Goal: Ask a question

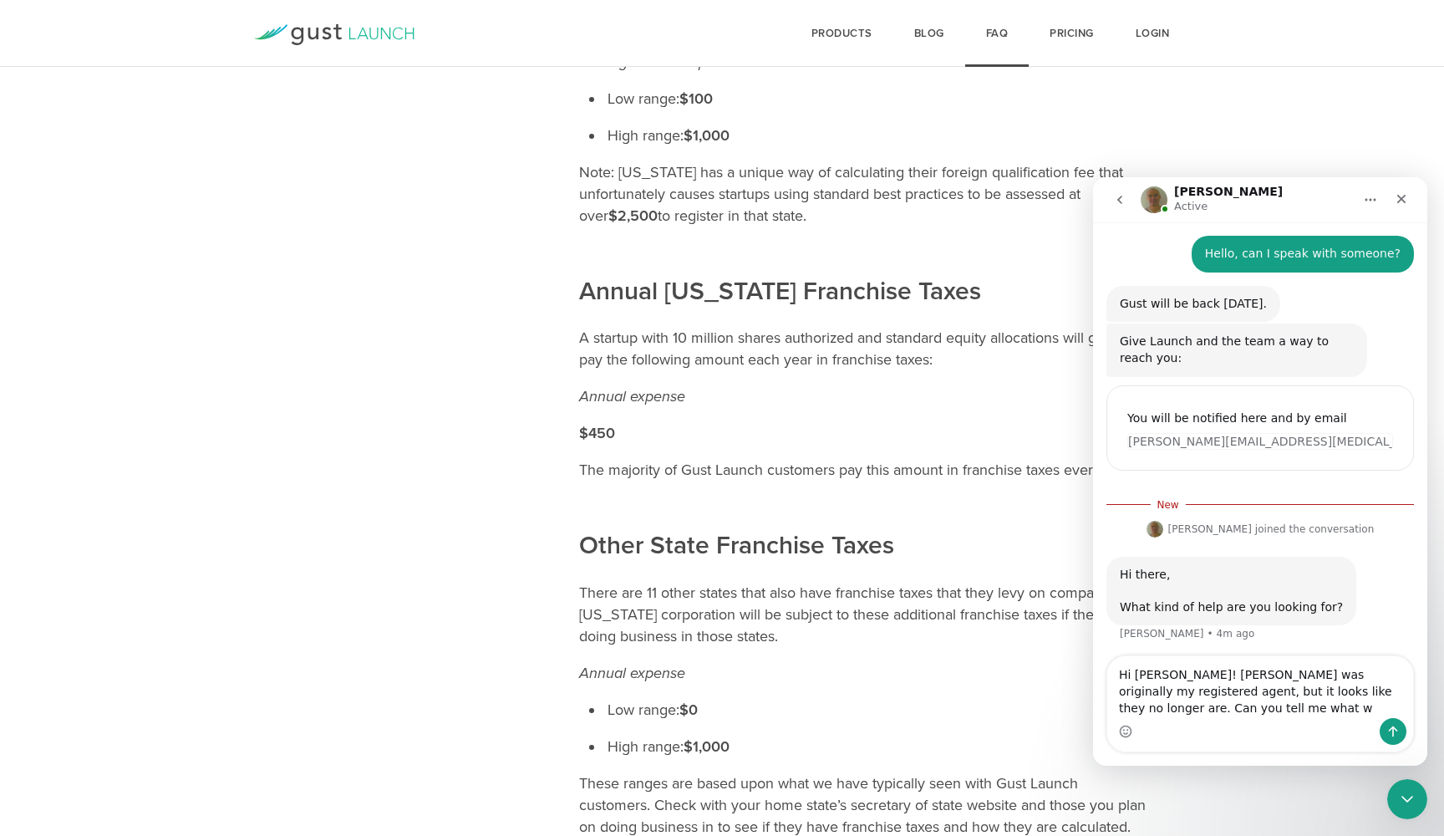
scroll to position [1851, 0]
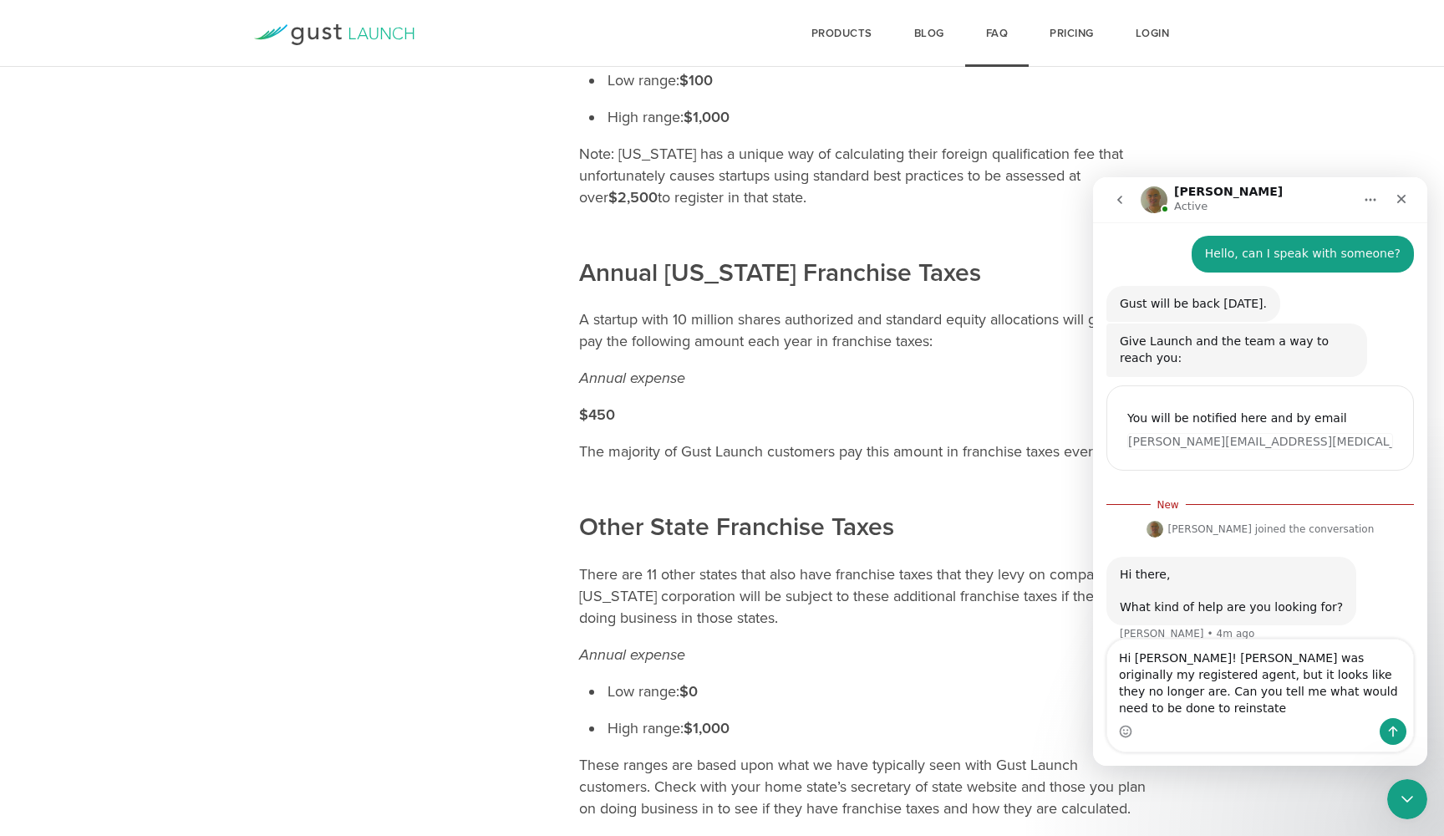
type textarea "Hi [PERSON_NAME]! [PERSON_NAME] was originally my registered agent, but it look…"
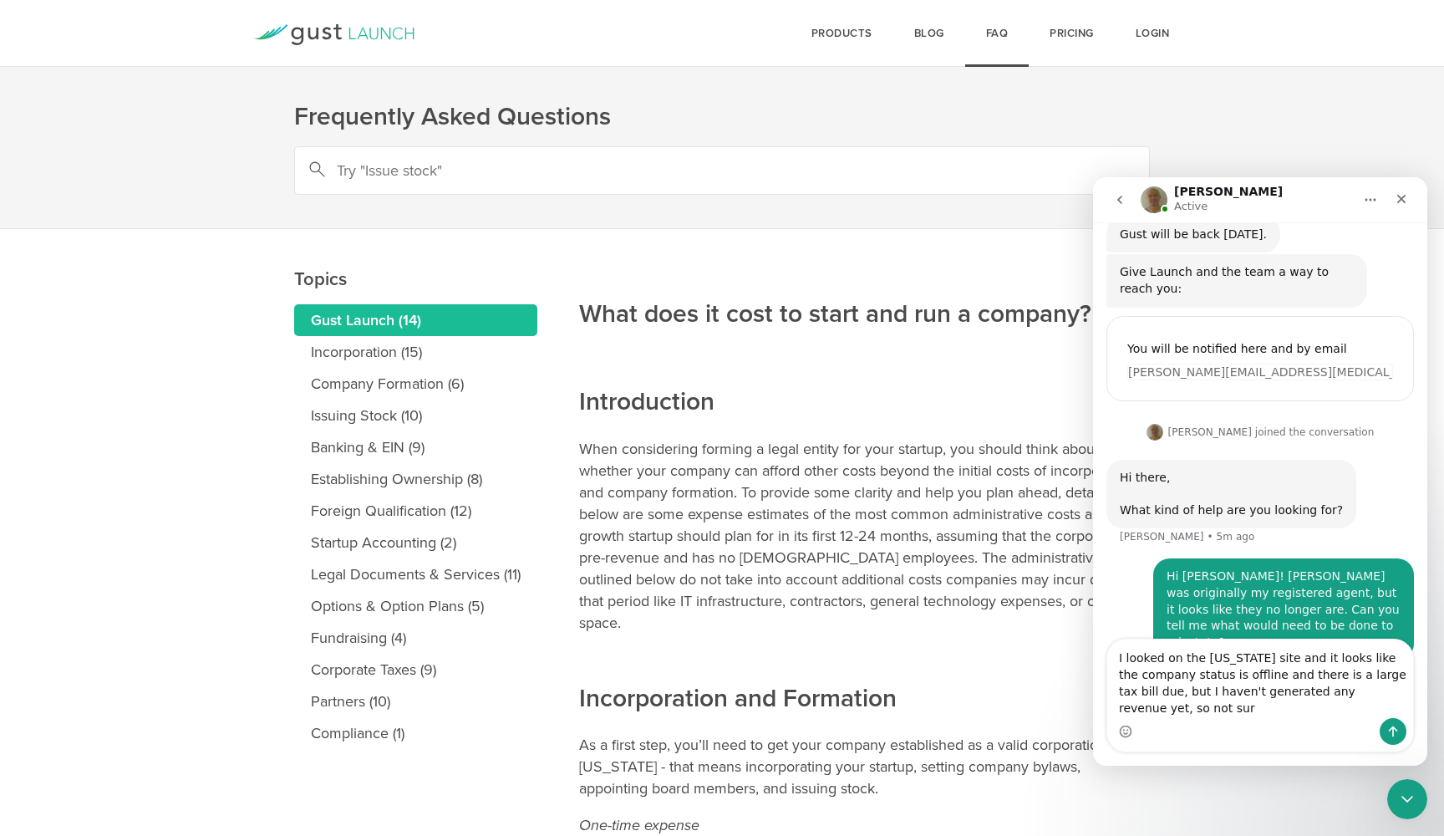
scroll to position [304, 0]
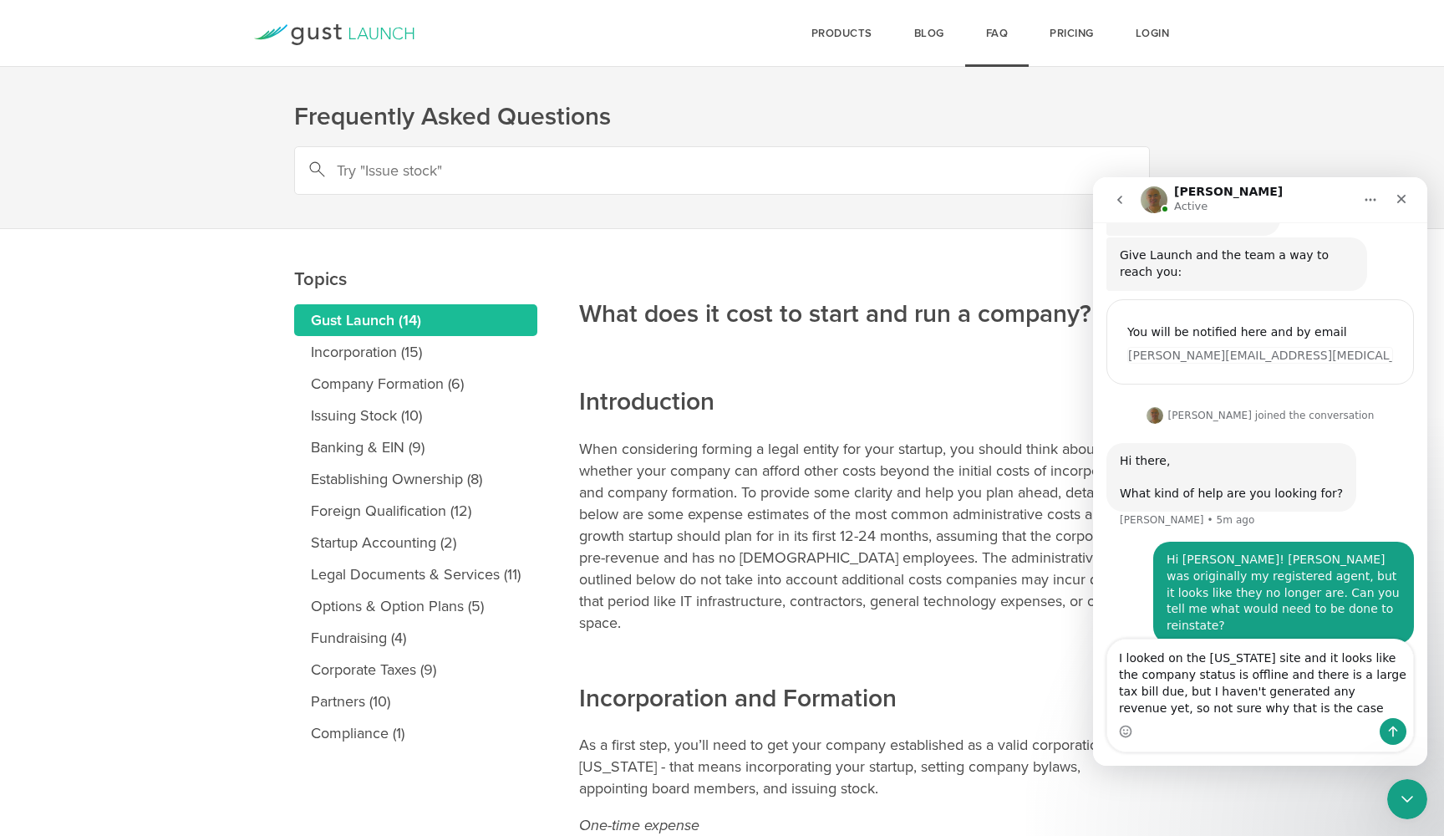
type textarea "I looked on the [US_STATE] site and it looks like the company status is offline…"
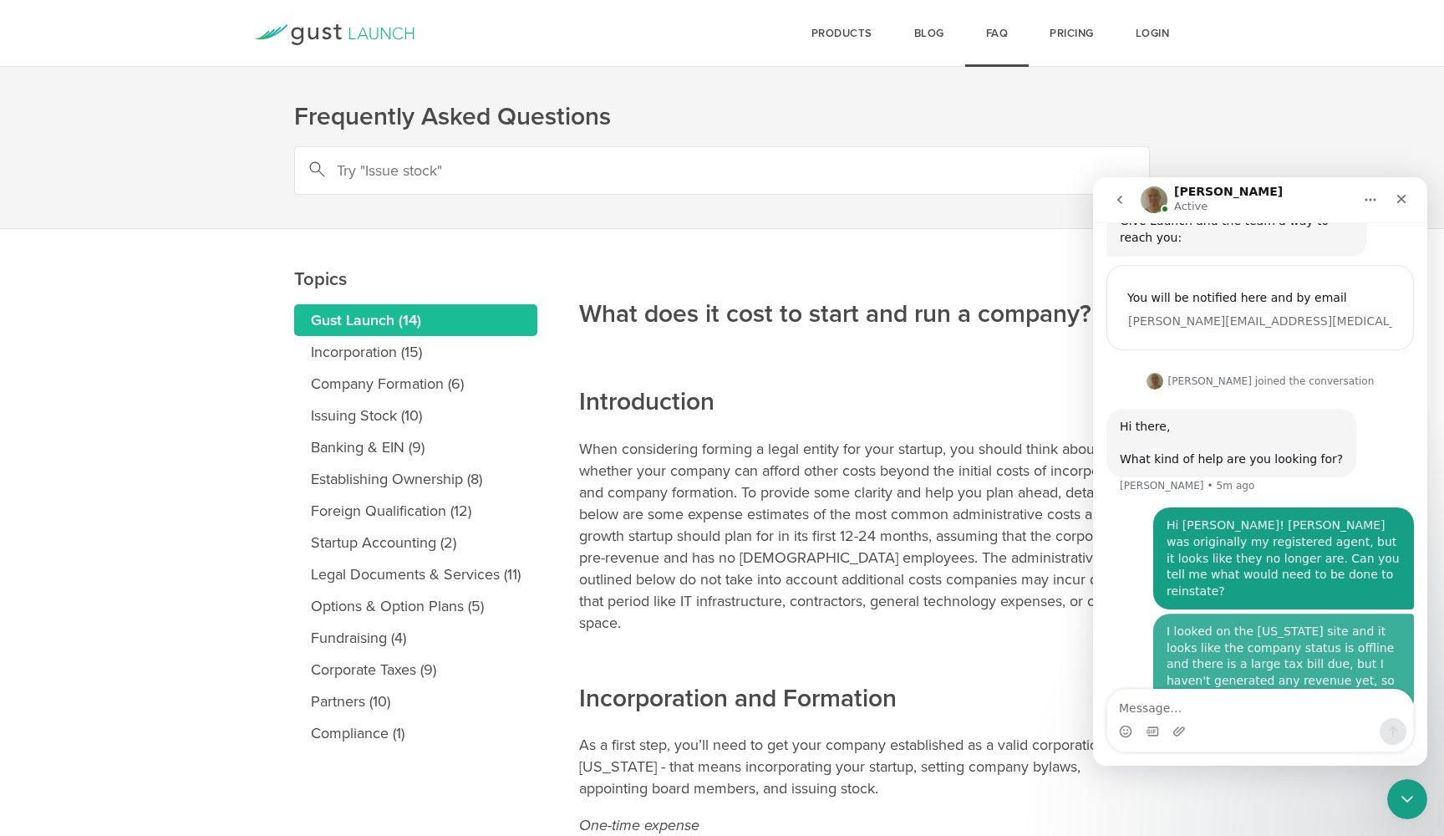
scroll to position [355, 0]
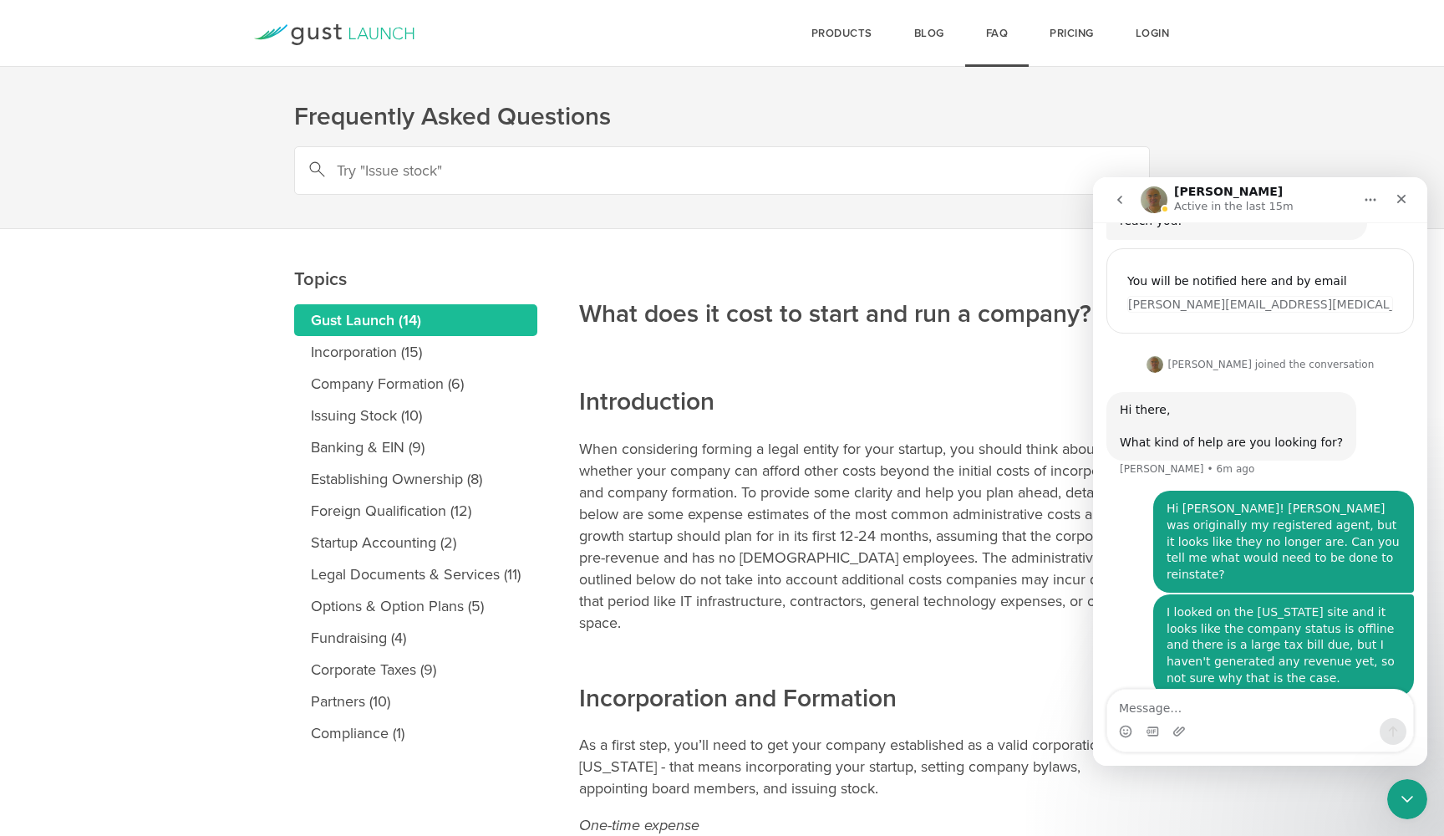
click at [1153, 200] on img "Intercom messenger" at bounding box center [1154, 199] width 27 height 27
click at [1196, 197] on h1 "[PERSON_NAME]" at bounding box center [1228, 192] width 109 height 13
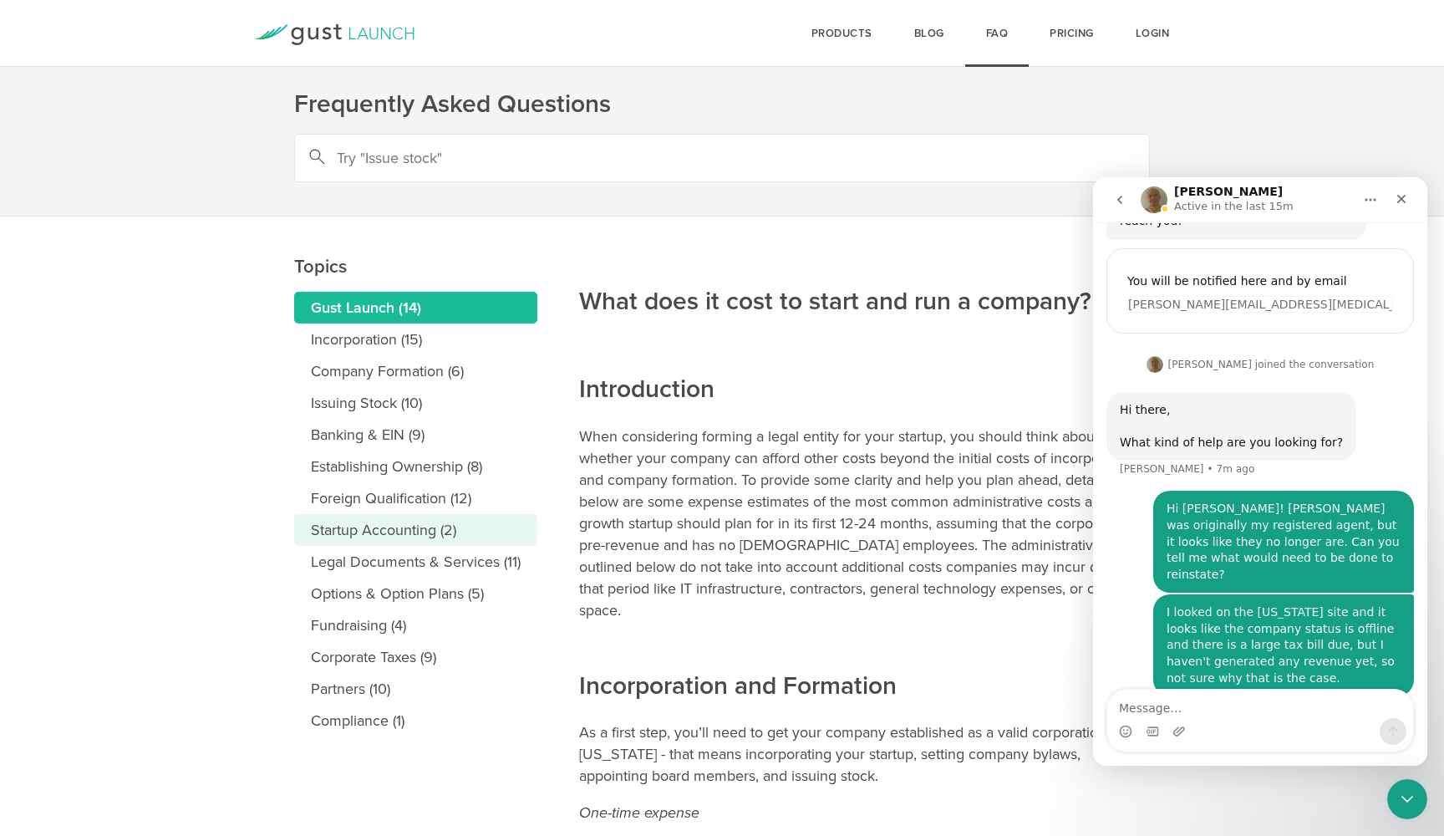
scroll to position [0, 0]
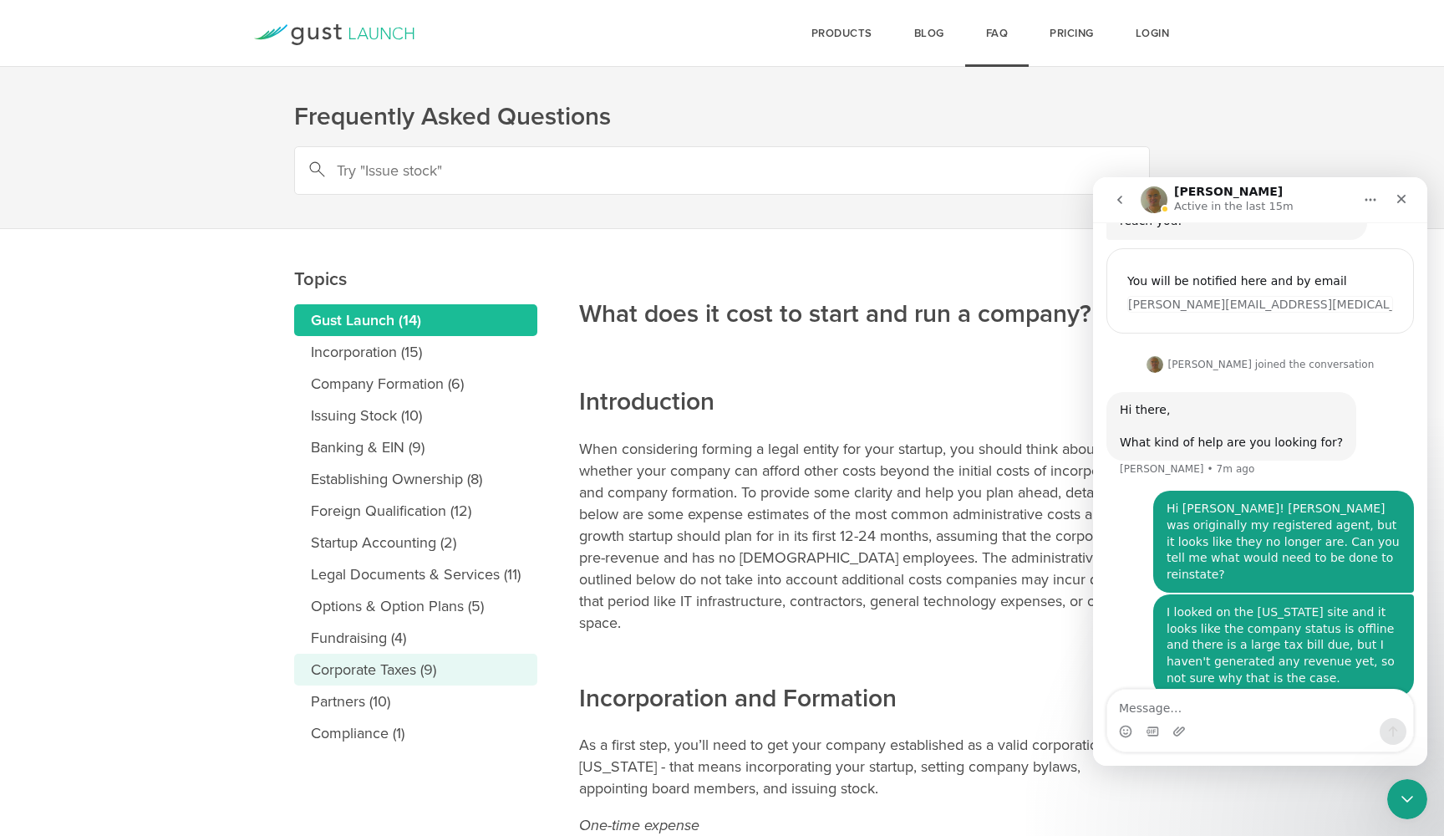
click at [334, 672] on link "Corporate Taxes (9)" at bounding box center [415, 670] width 243 height 32
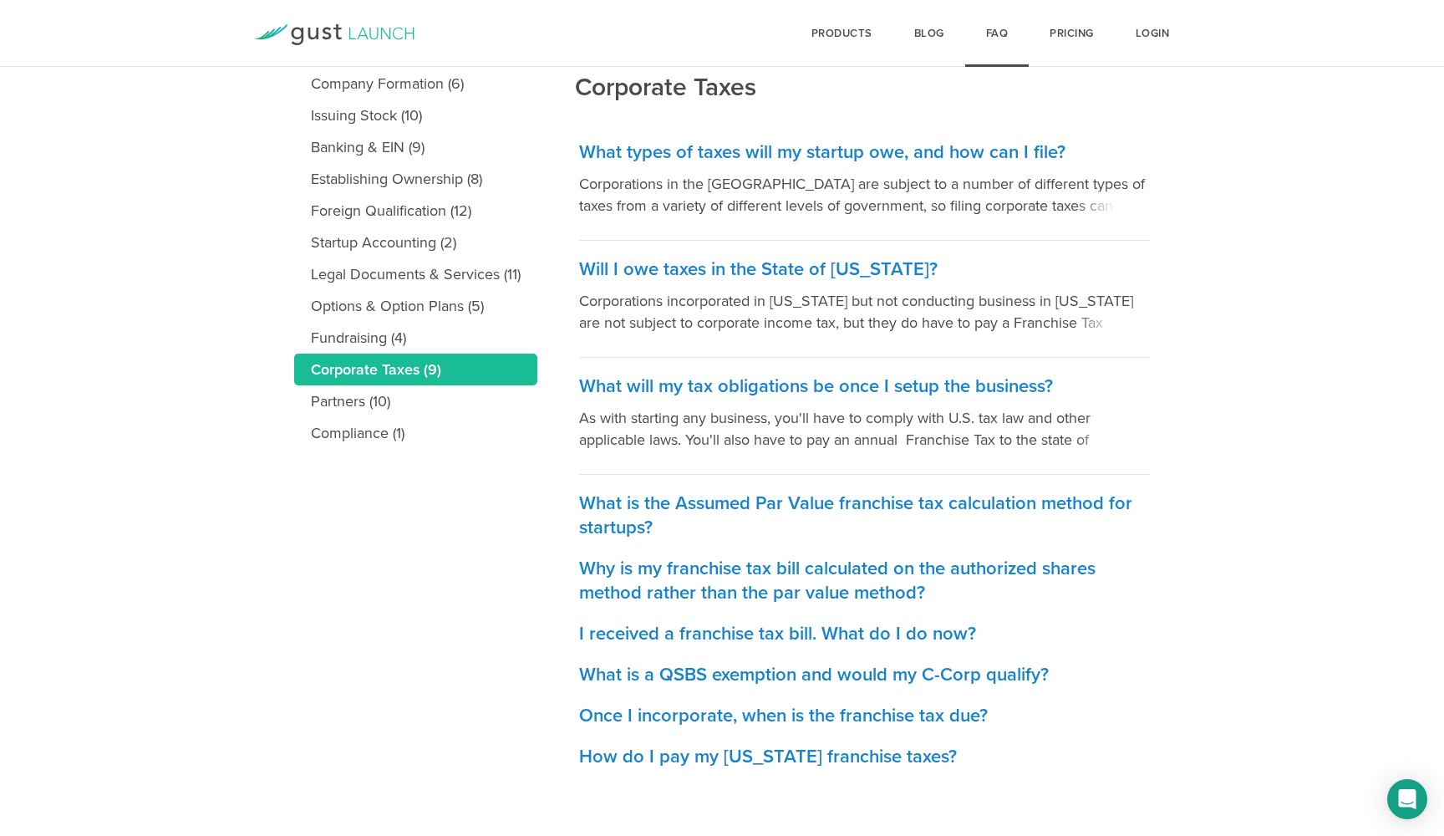
scroll to position [300, 0]
click at [608, 501] on h3 "What is the Assumed Par Value franchise tax calculation method for startups?" at bounding box center [864, 515] width 571 height 48
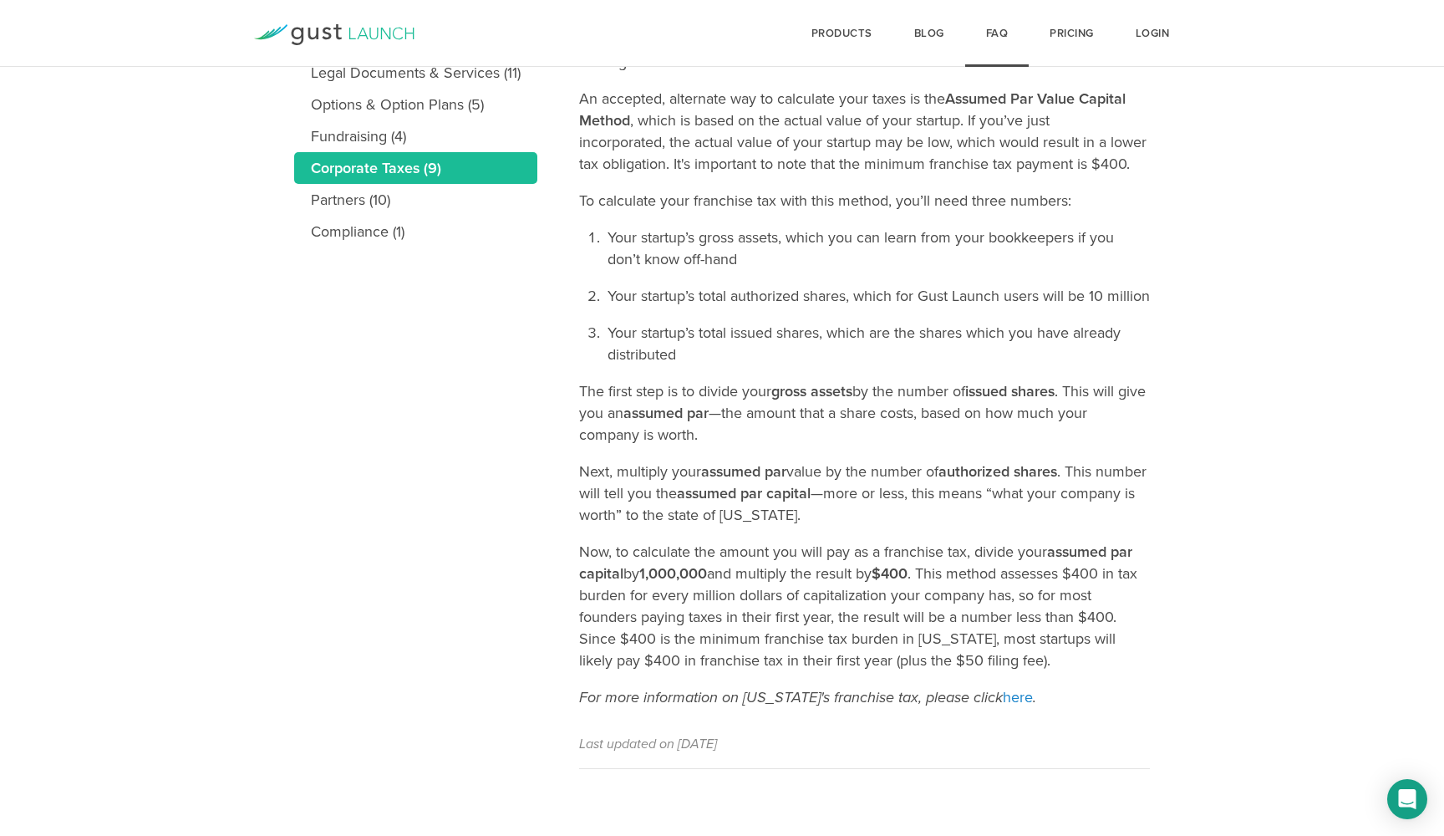
scroll to position [545, 0]
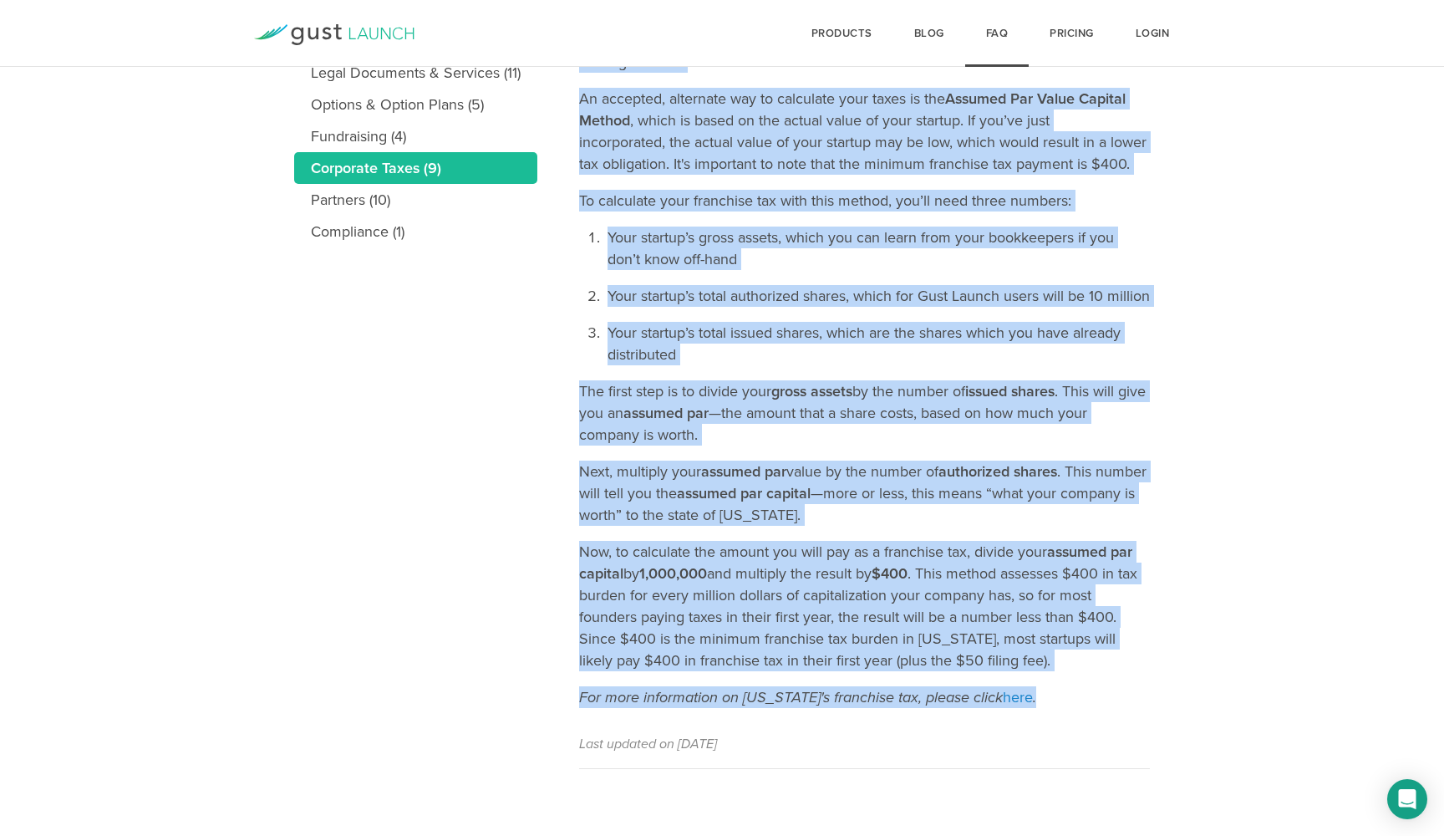
drag, startPoint x: 592, startPoint y: 303, endPoint x: 1148, endPoint y: 687, distance: 675.8
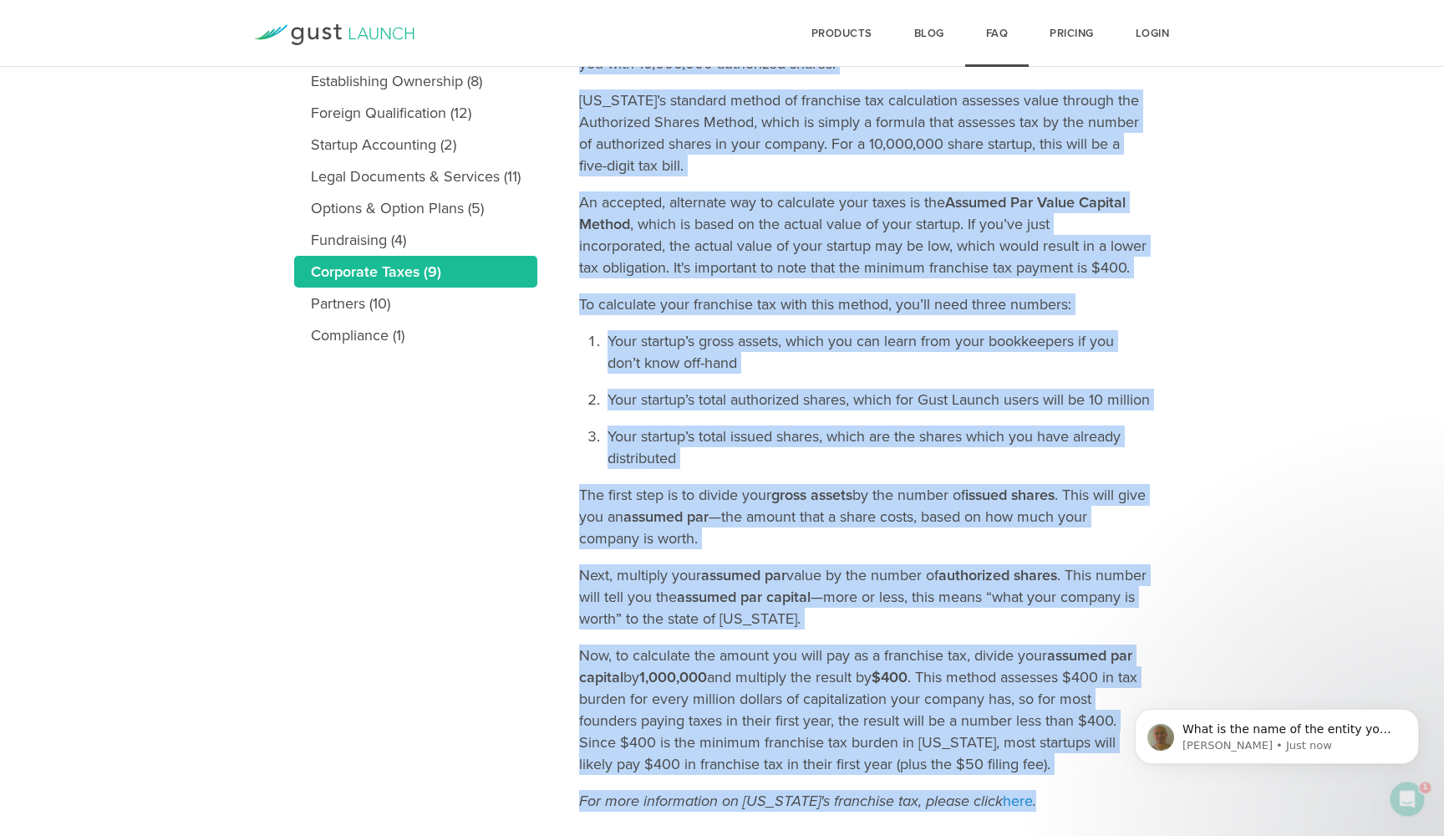
scroll to position [397, 0]
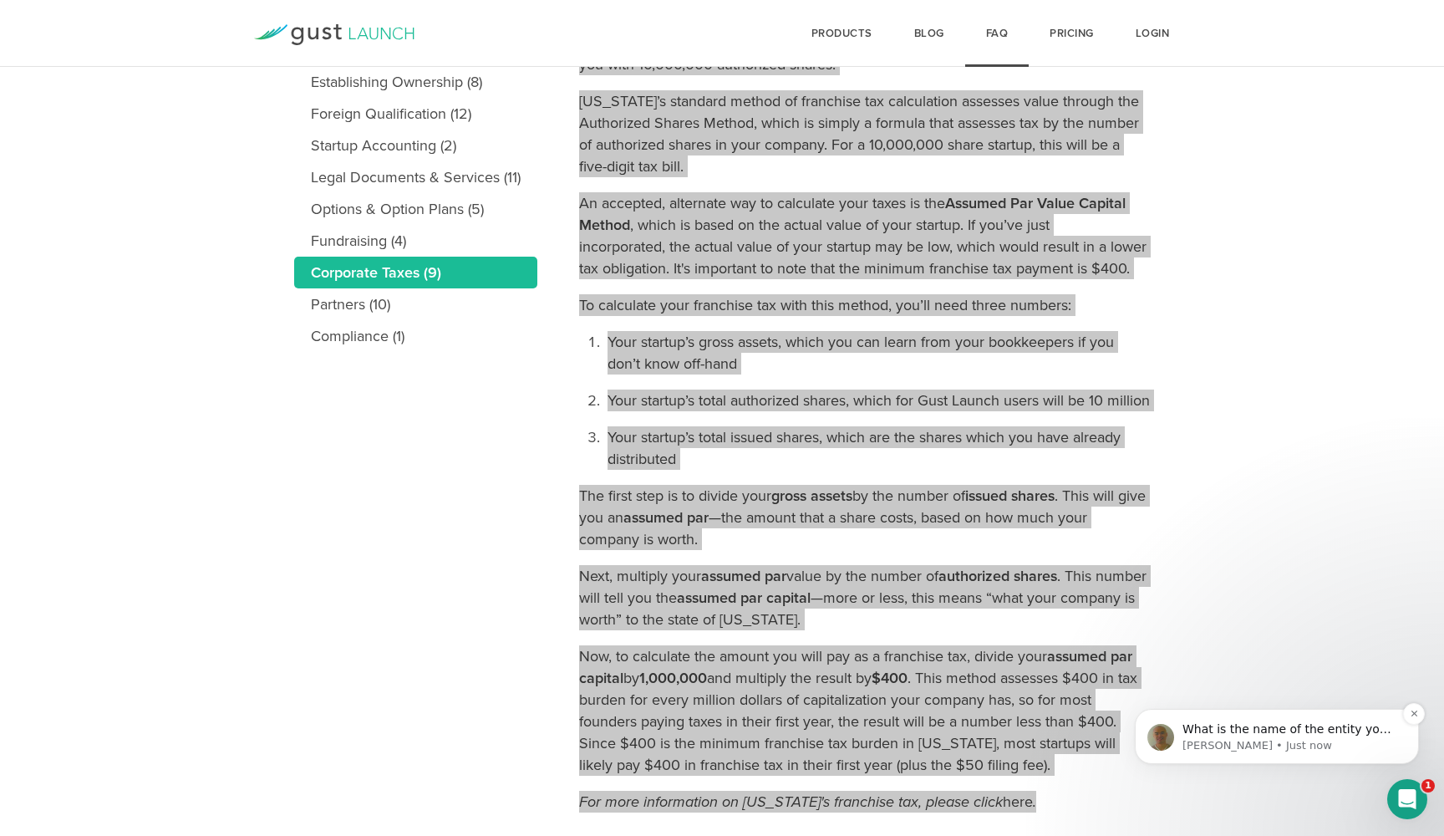
click at [1303, 735] on p "What is the name of the entity you had a Gust Launch subscription with?" at bounding box center [1291, 729] width 216 height 17
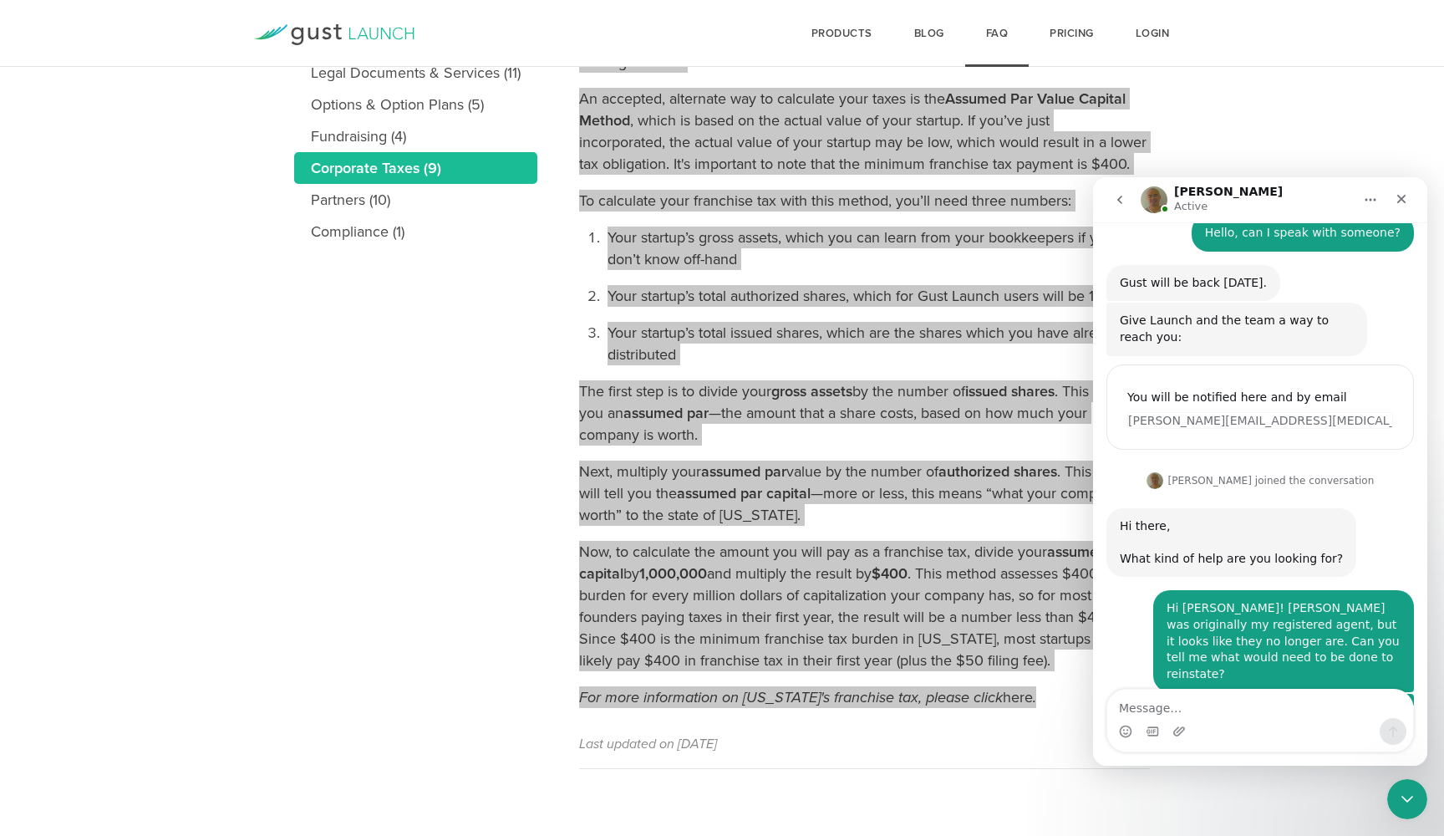
scroll to position [448, 0]
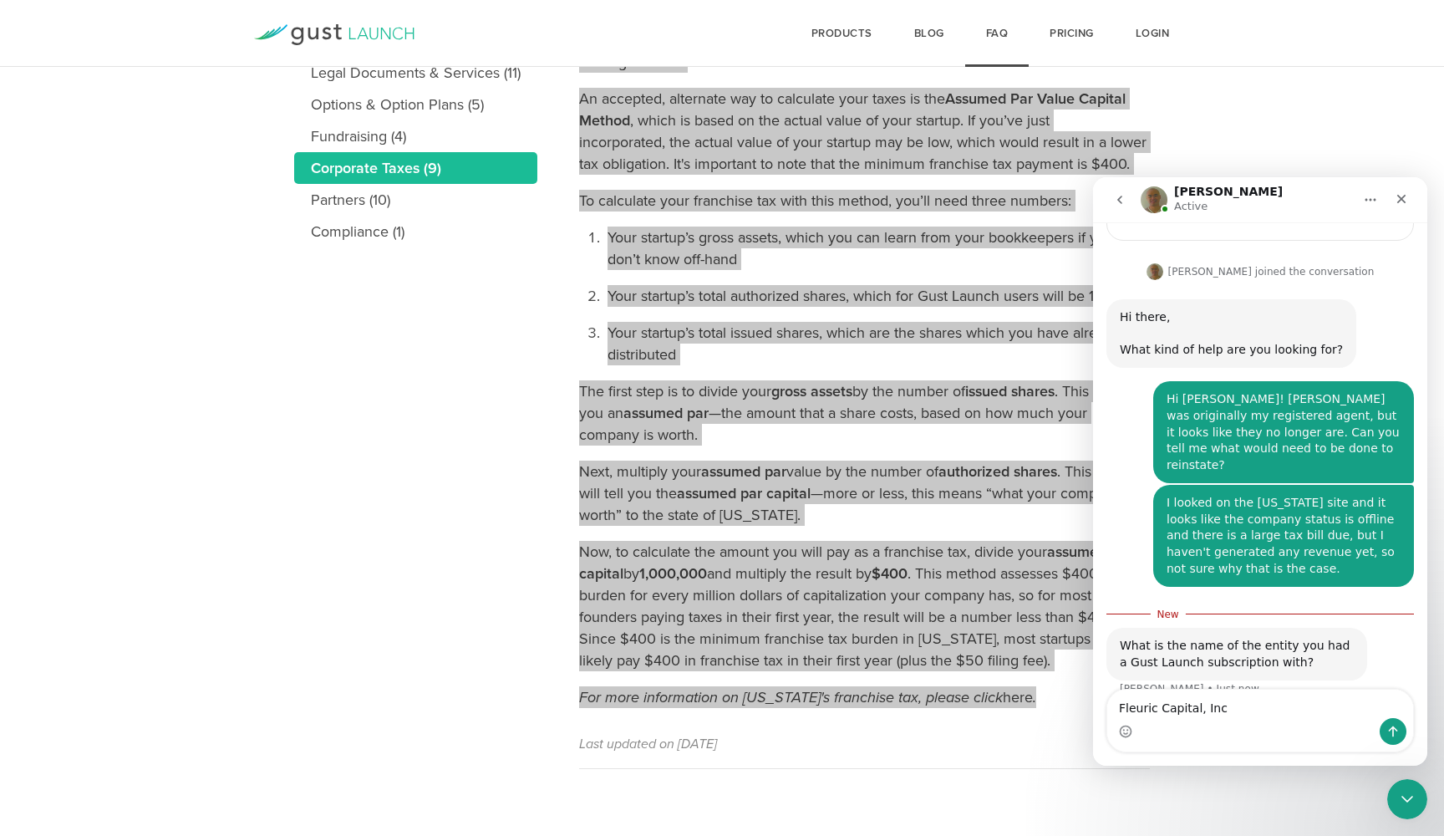
type textarea "Fleuric Capital, Inc."
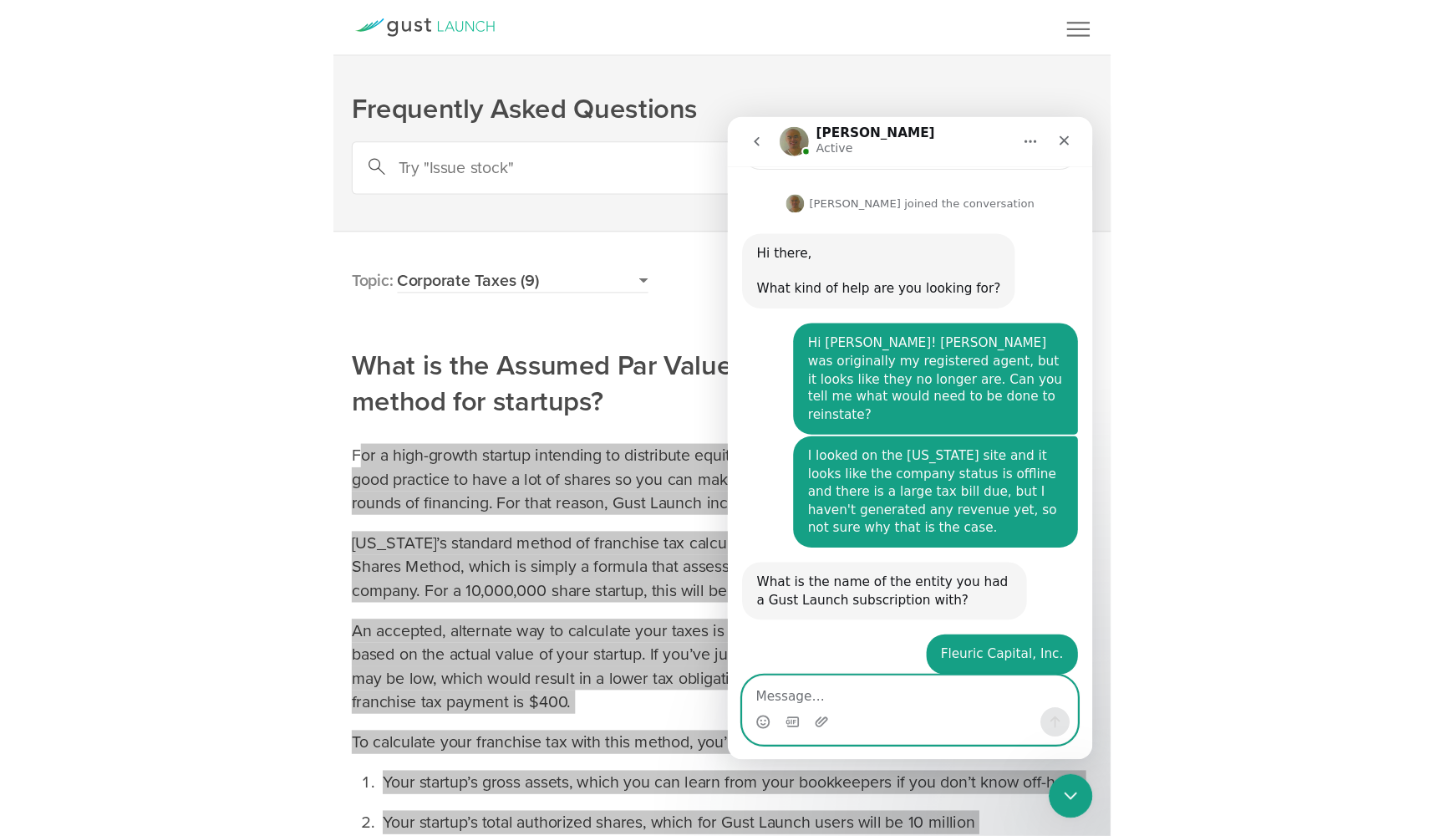
scroll to position [567, 0]
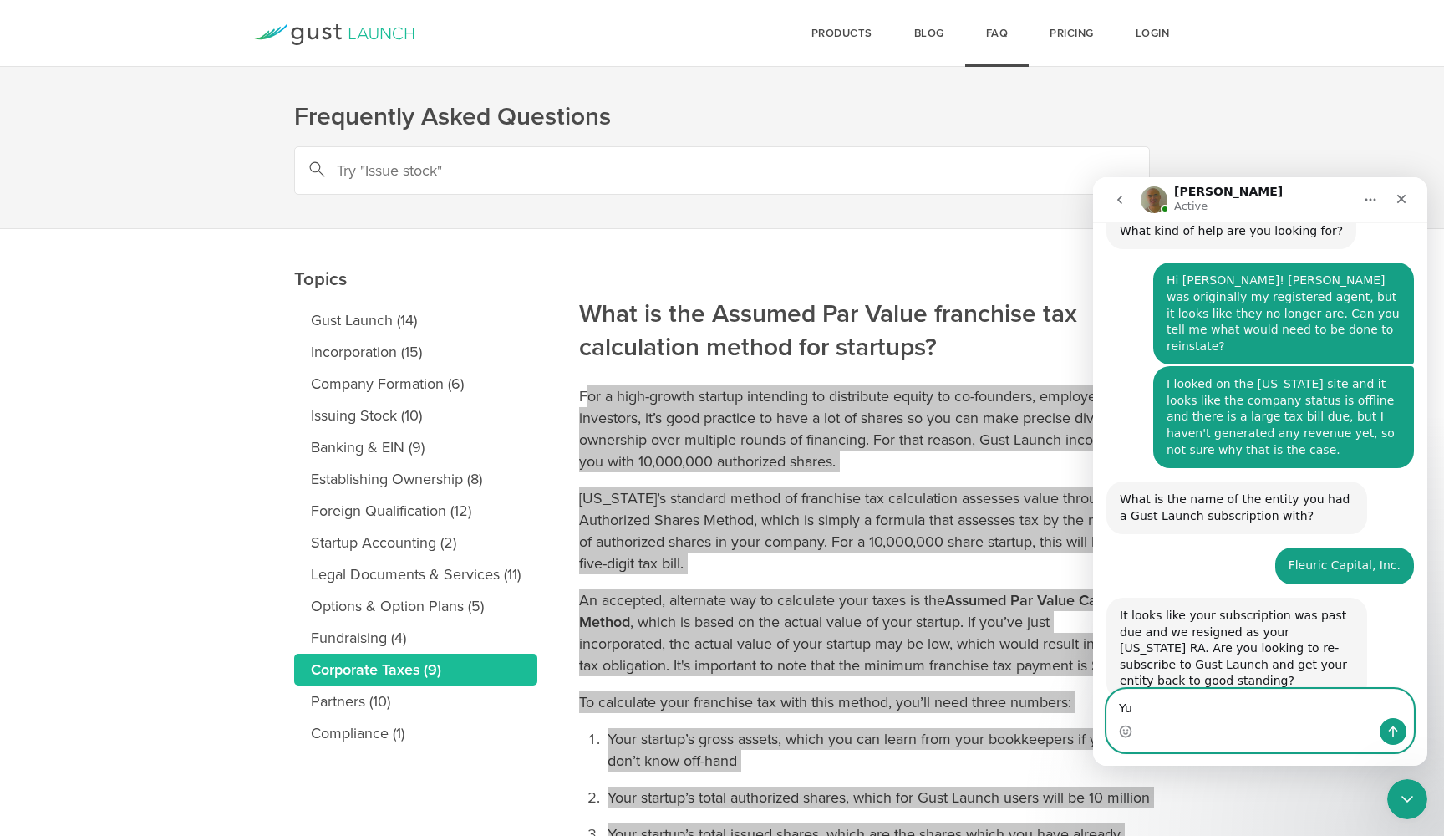
type textarea "Y"
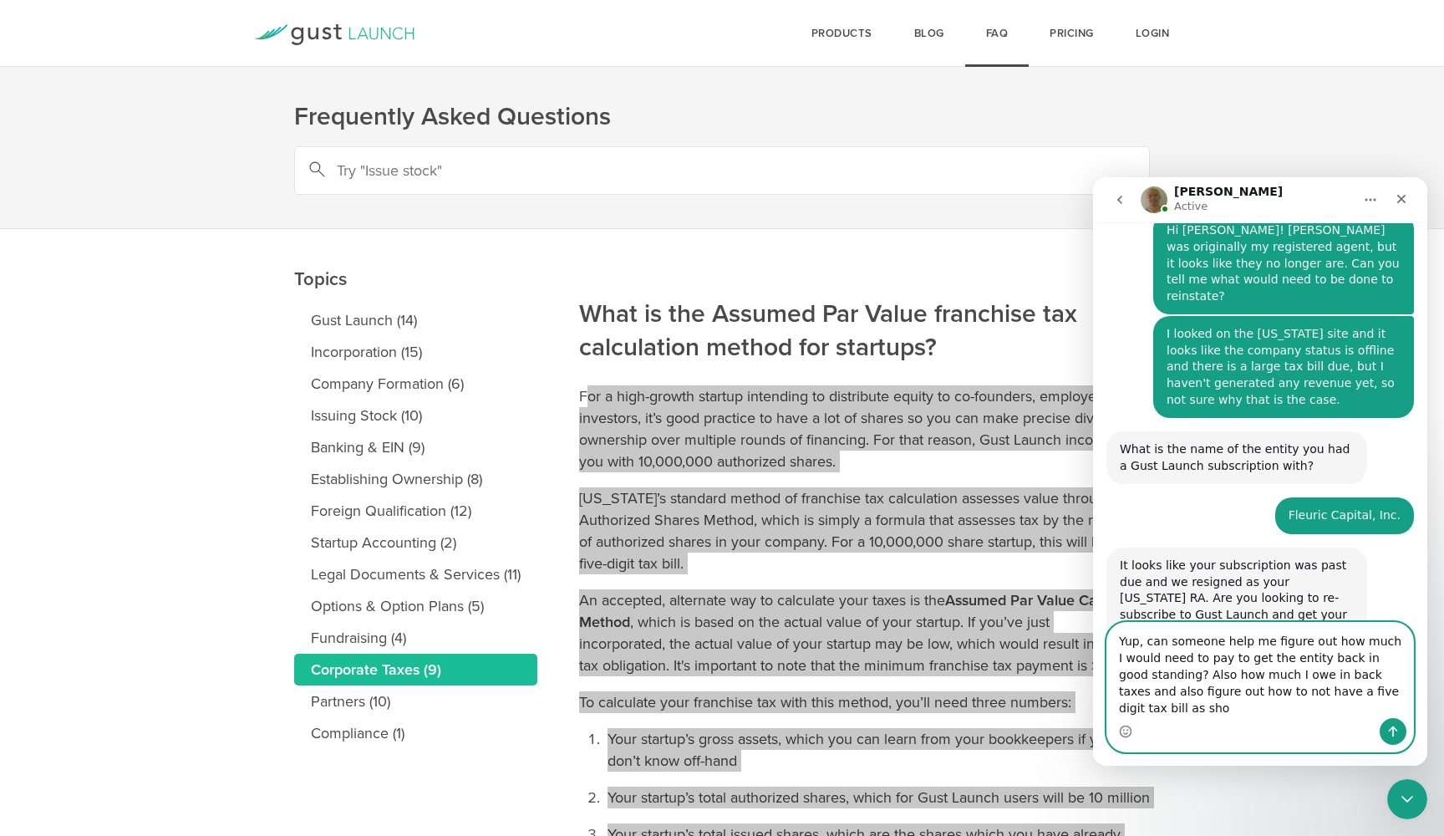
scroll to position [634, 0]
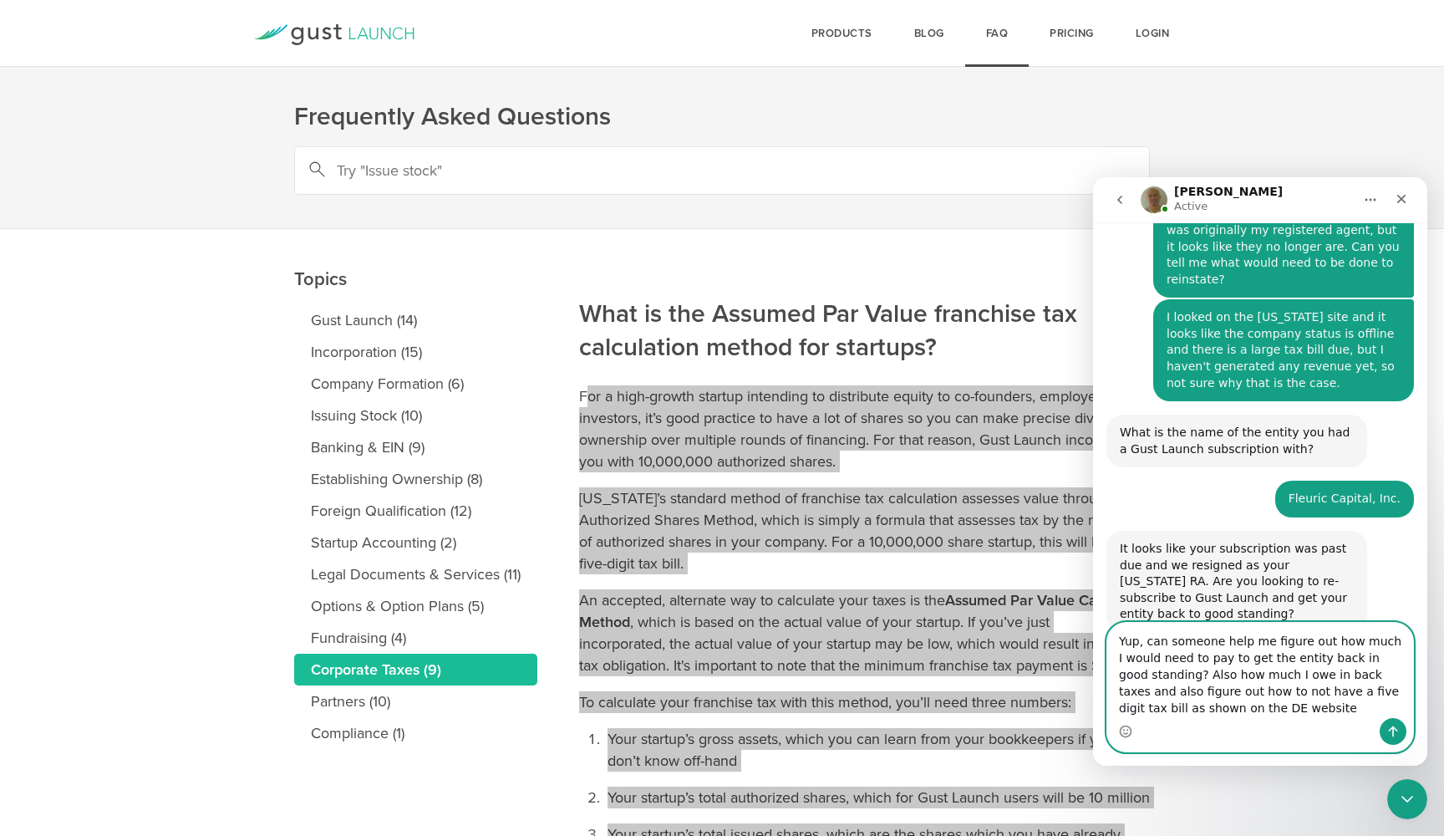
type textarea "Yup, can someone help me figure out how much I would need to pay to get the ent…"
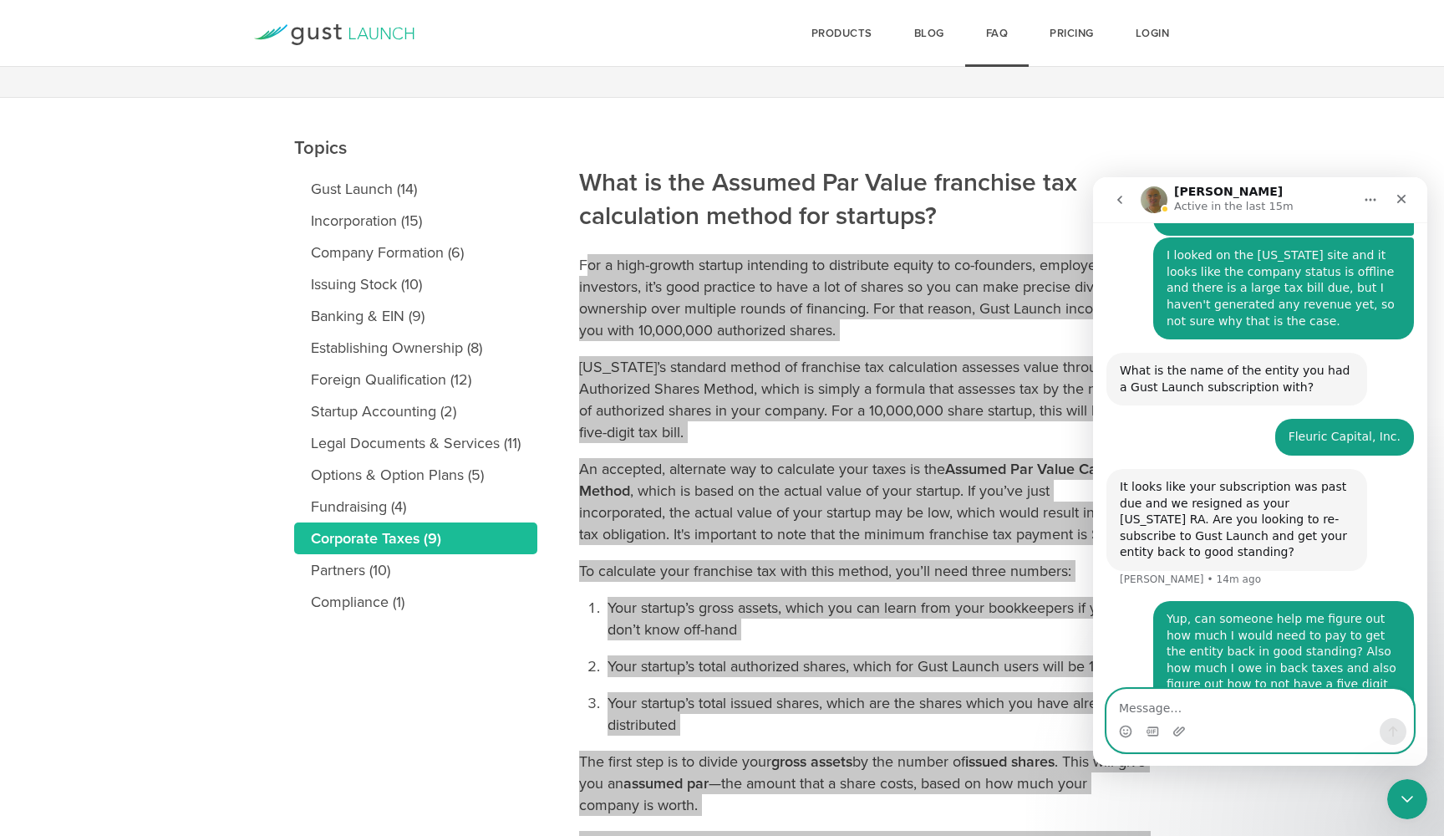
scroll to position [0, 0]
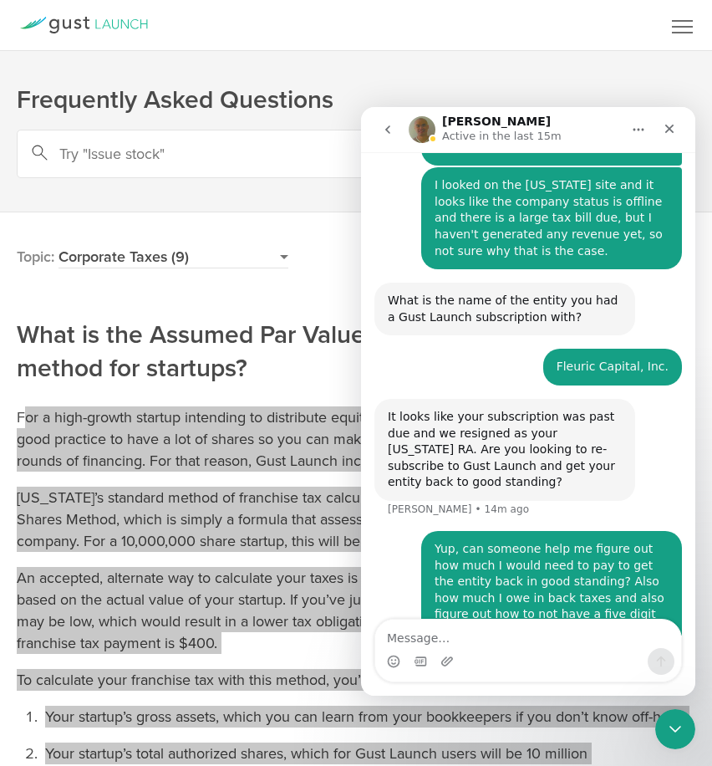
click at [573, 359] on div "Fleuric Capital, Inc." at bounding box center [613, 367] width 112 height 17
click at [489, 641] on textarea "Message…" at bounding box center [528, 633] width 306 height 28
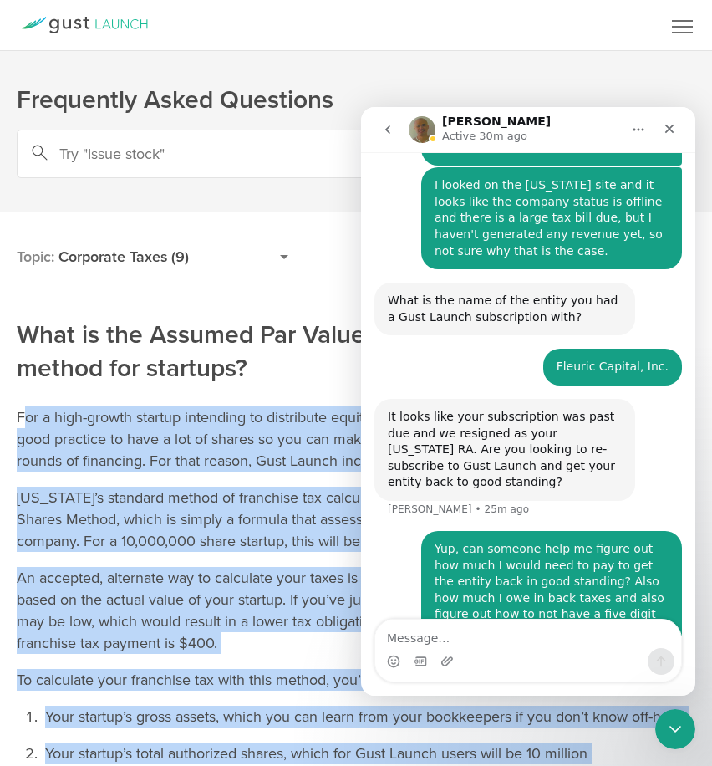
click at [145, 516] on p "[US_STATE]’s standard method of franchise tax calculation assesses value throug…" at bounding box center [356, 518] width 679 height 65
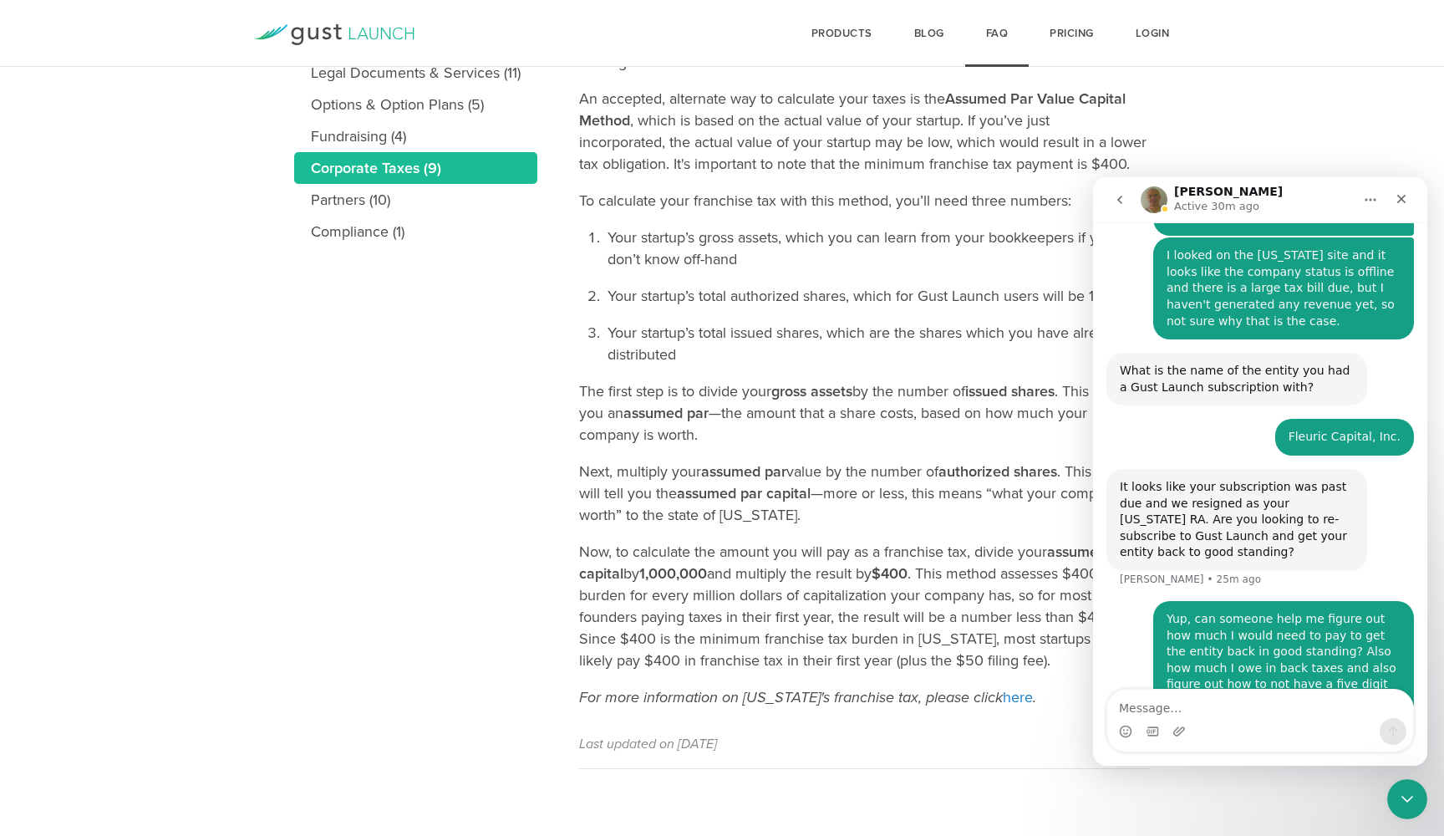
scroll to position [545, 0]
click at [1255, 714] on textarea "Message…" at bounding box center [1260, 704] width 306 height 28
type textarea "Ah"
click at [1015, 701] on link "here" at bounding box center [1018, 697] width 30 height 18
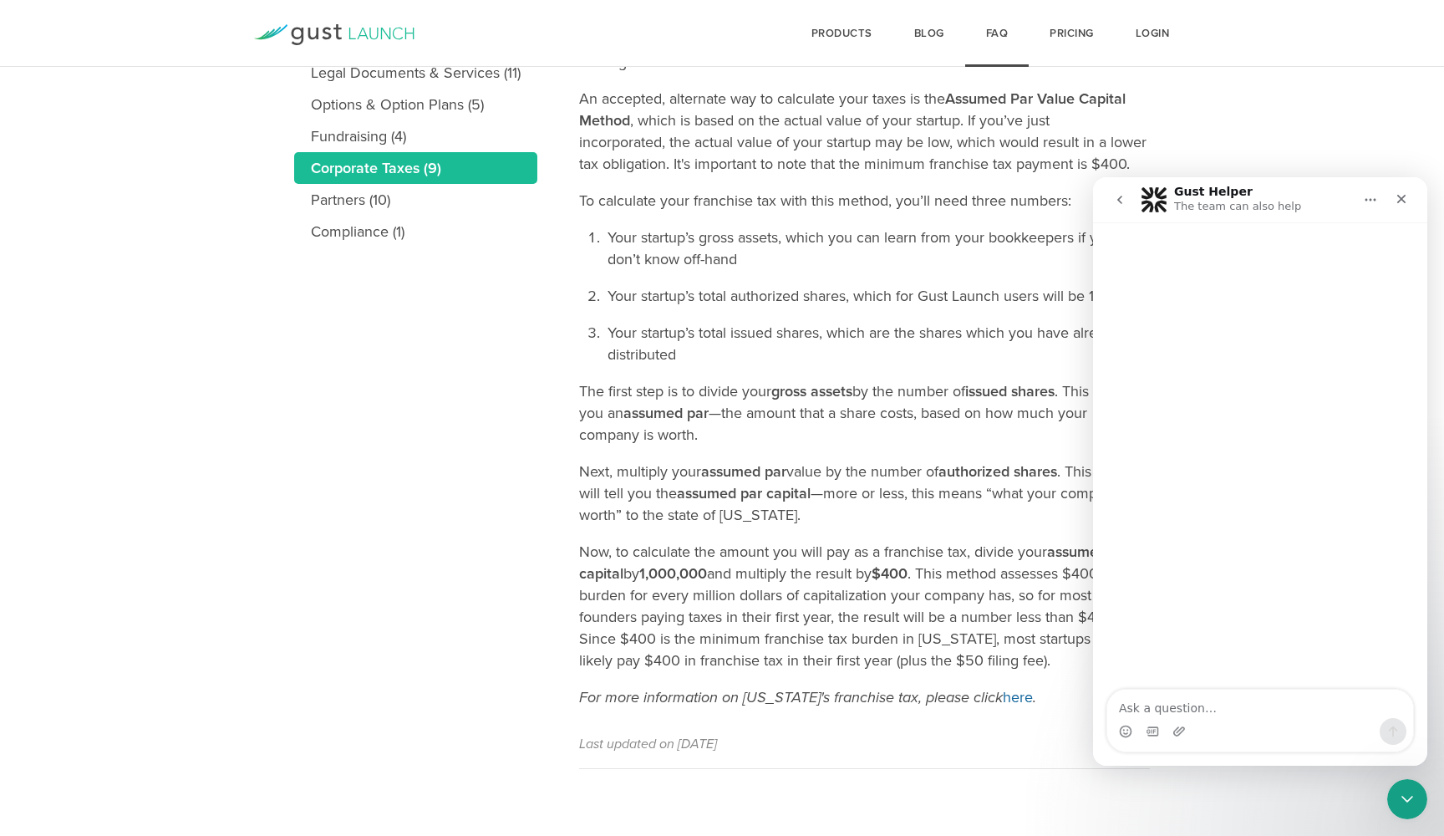
scroll to position [0, 0]
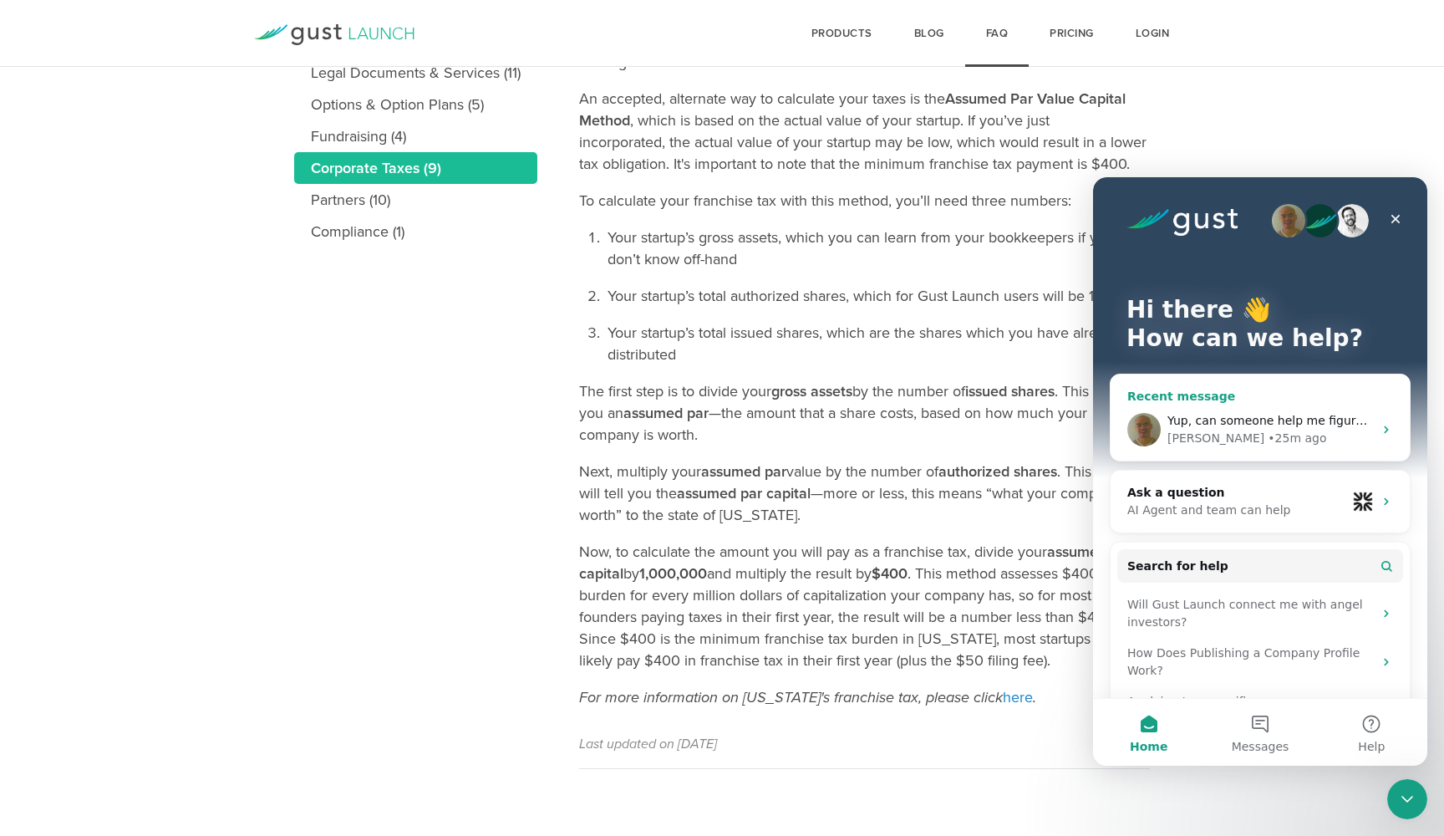
click at [1265, 407] on div "Yup, can someone help me figure out how much I would need to pay to get the ent…" at bounding box center [1260, 430] width 299 height 62
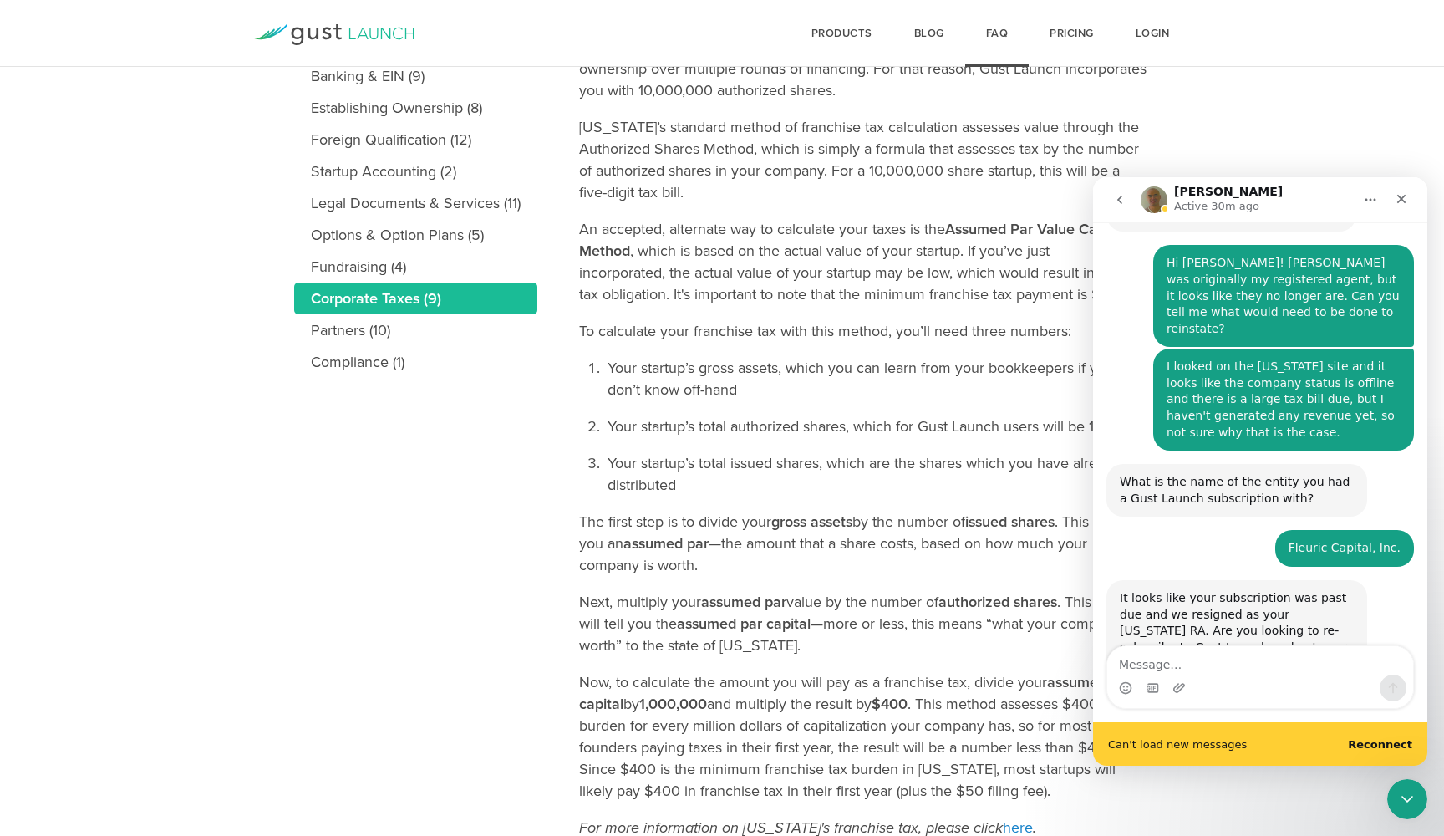
scroll to position [739, 0]
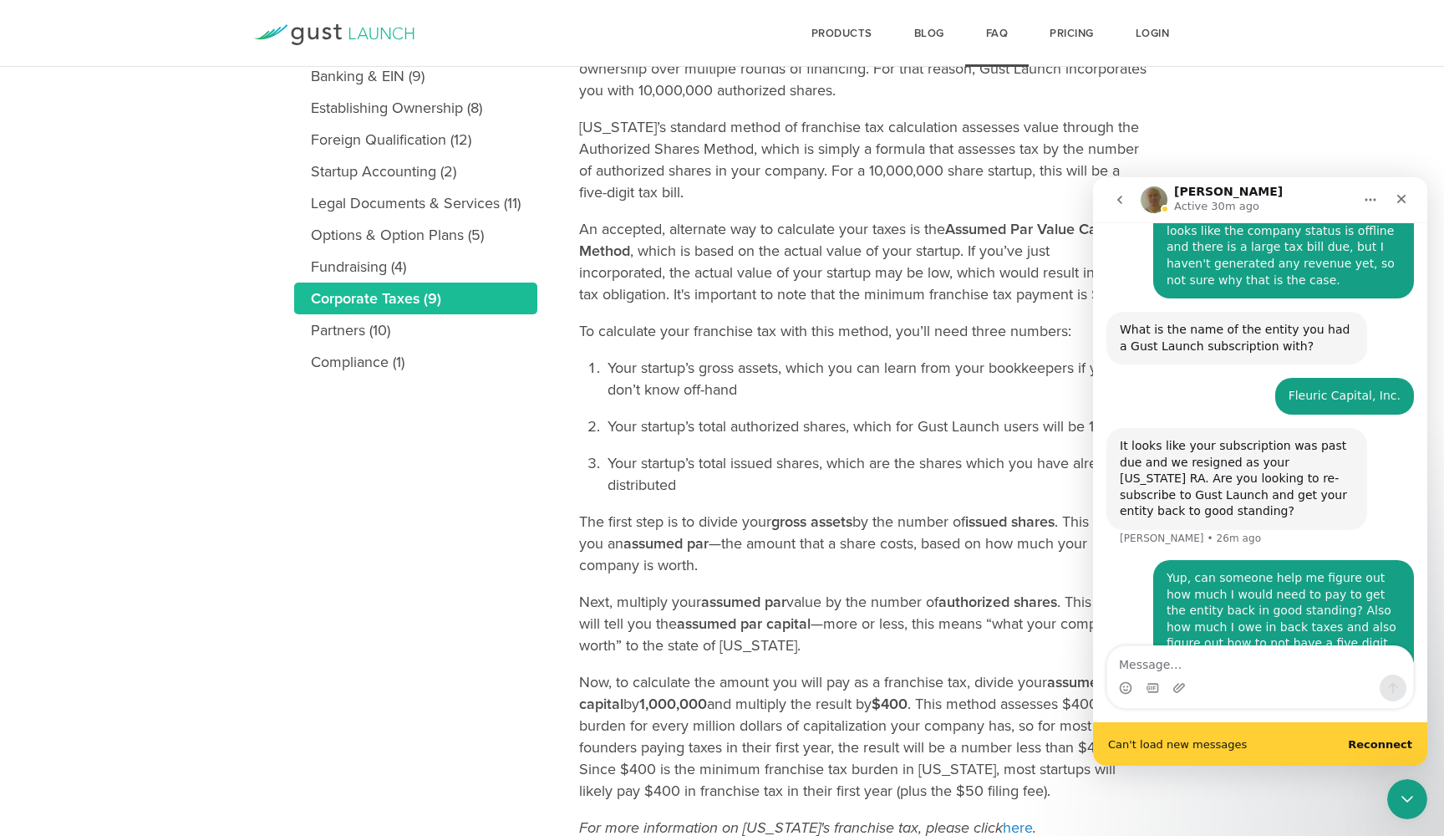
click at [1390, 743] on b "Reconnect" at bounding box center [1380, 744] width 64 height 13
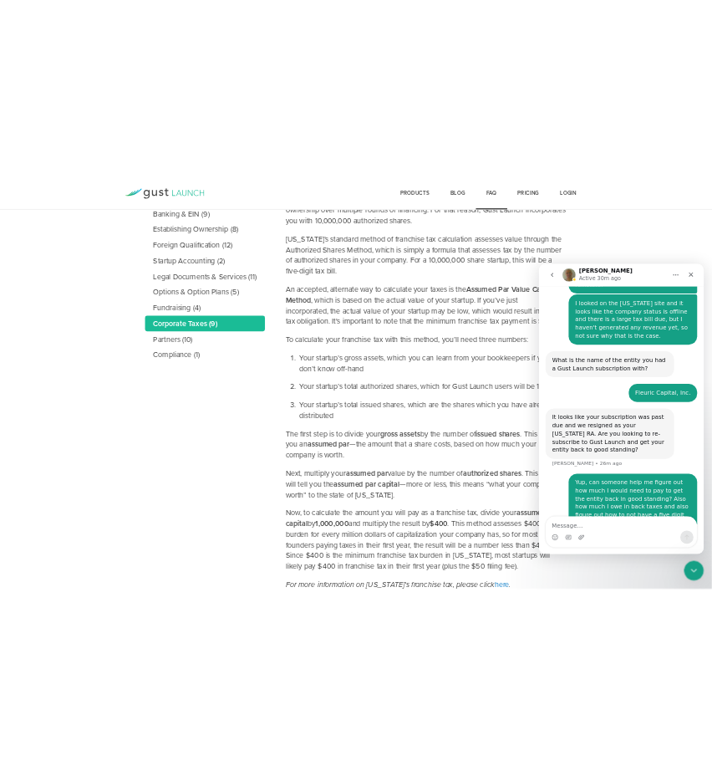
scroll to position [695, 0]
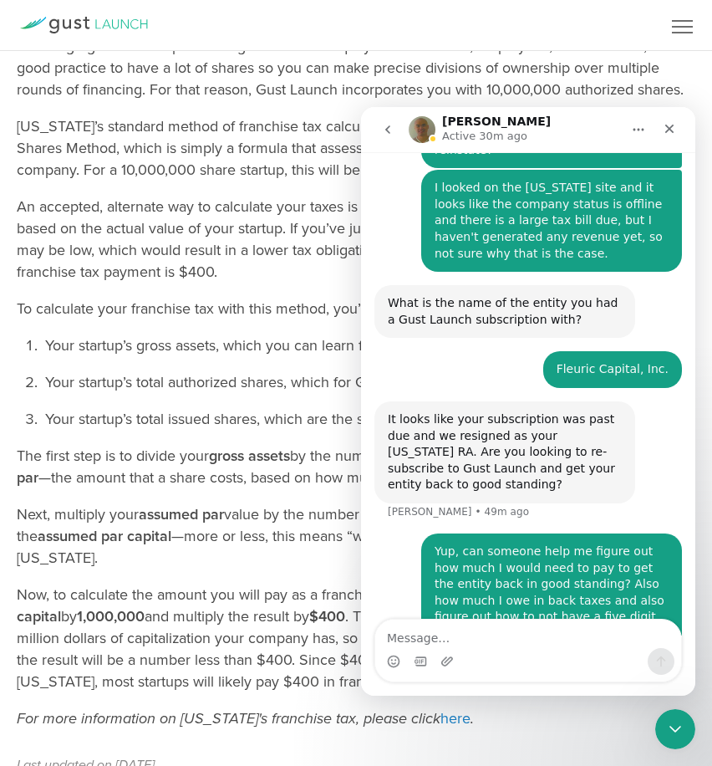
click at [533, 555] on div "Yup, can someone help me figure out how much I would need to pay to get the ent…" at bounding box center [552, 592] width 234 height 99
